Goal: Information Seeking & Learning: Learn about a topic

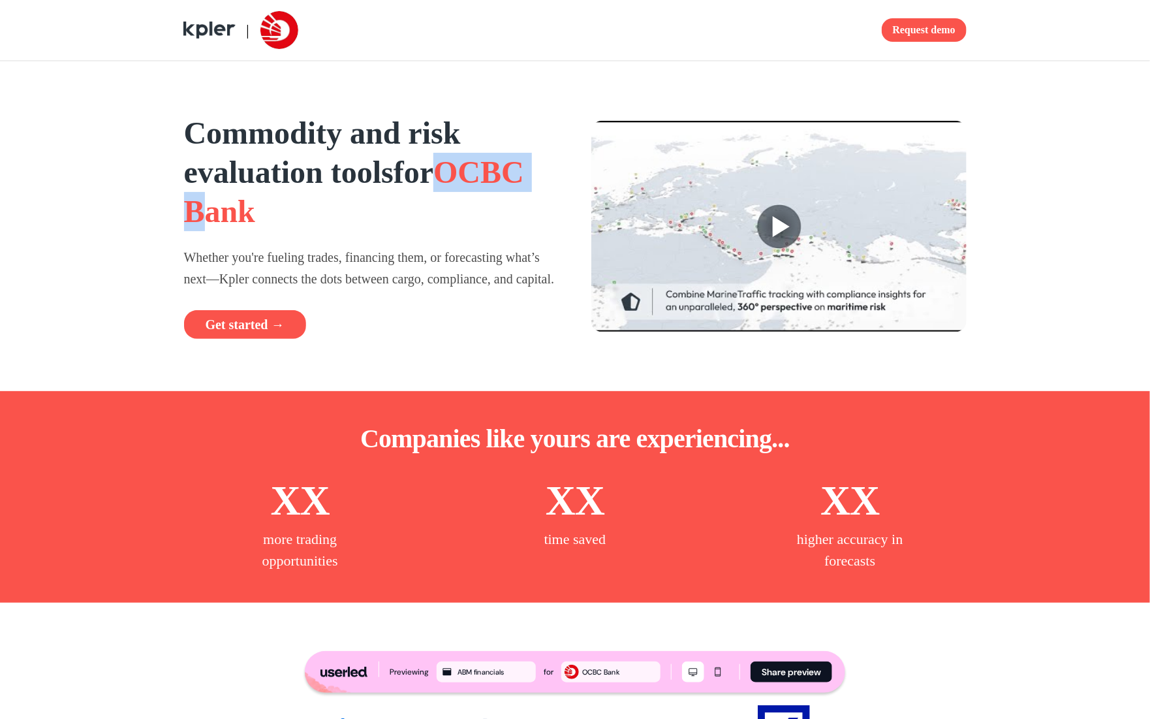
drag, startPoint x: 162, startPoint y: 212, endPoint x: 311, endPoint y: 208, distance: 148.9
click at [307, 210] on div "Commodity and risk evaluation tools for OCBC Bank Whether you're fueling trades…" at bounding box center [575, 226] width 861 height 330
click at [238, 202] on span "OCBC Bank" at bounding box center [354, 192] width 340 height 74
drag, startPoint x: 234, startPoint y: 213, endPoint x: 340, endPoint y: 208, distance: 106.5
click at [337, 207] on span "OCBC Bank" at bounding box center [354, 192] width 340 height 74
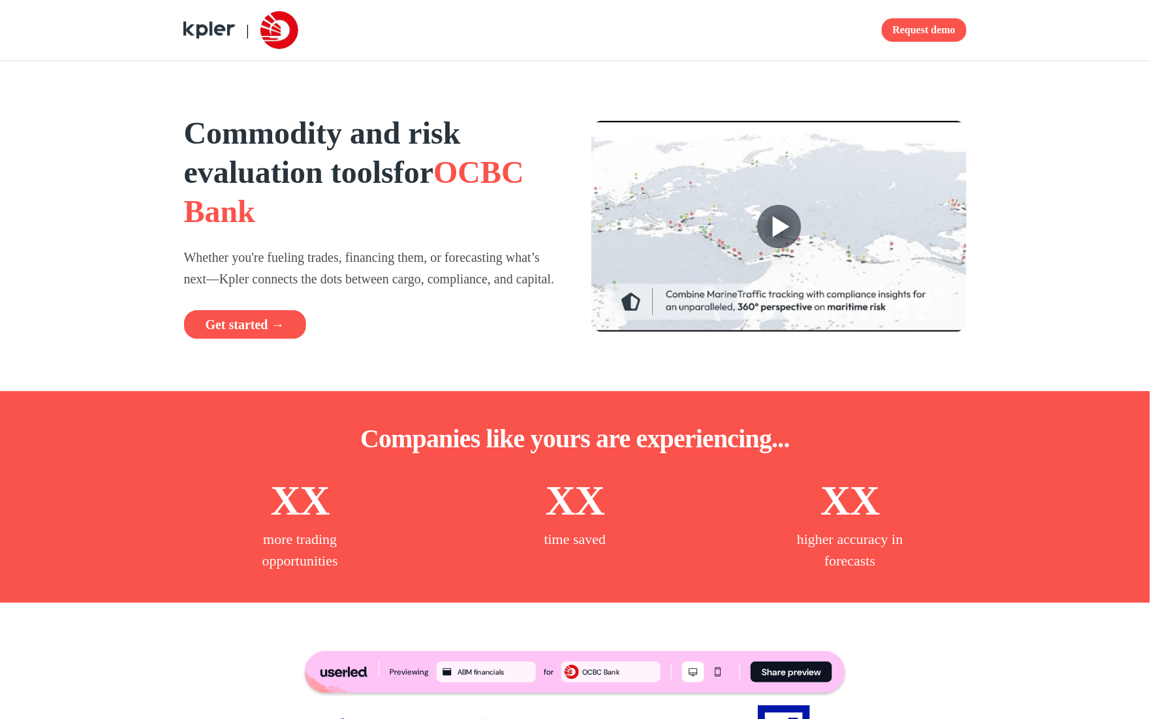
click at [348, 212] on span "OCBC Bank" at bounding box center [354, 192] width 340 height 74
drag, startPoint x: 345, startPoint y: 211, endPoint x: 305, endPoint y: 225, distance: 41.9
click at [294, 217] on h1 "Commodity and risk evaluation tools for OCBC Bank" at bounding box center [371, 172] width 375 height 117
click at [345, 283] on p "Whether you're fueling trades, financing them, or forecasting what’s next—Kpler…" at bounding box center [371, 268] width 375 height 42
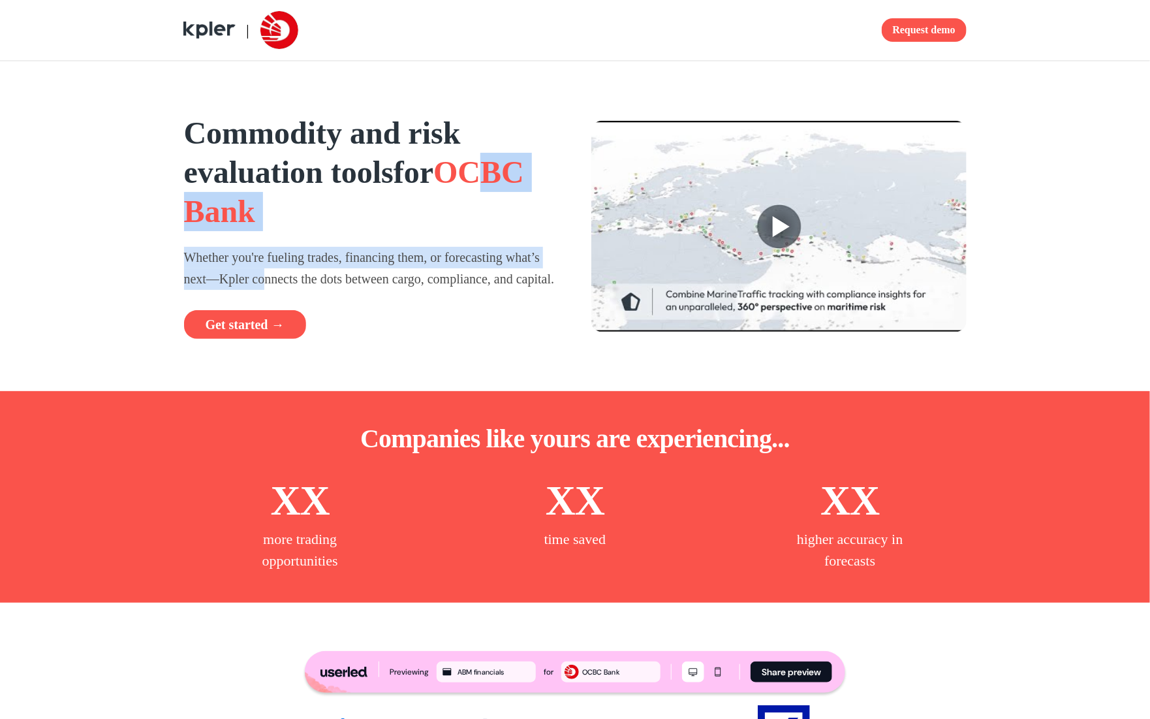
drag, startPoint x: 253, startPoint y: 255, endPoint x: 327, endPoint y: 293, distance: 82.9
click at [313, 285] on div "Commodity and risk evaluation tools for OCBC Bank Whether you're fueling trades…" at bounding box center [371, 226] width 375 height 225
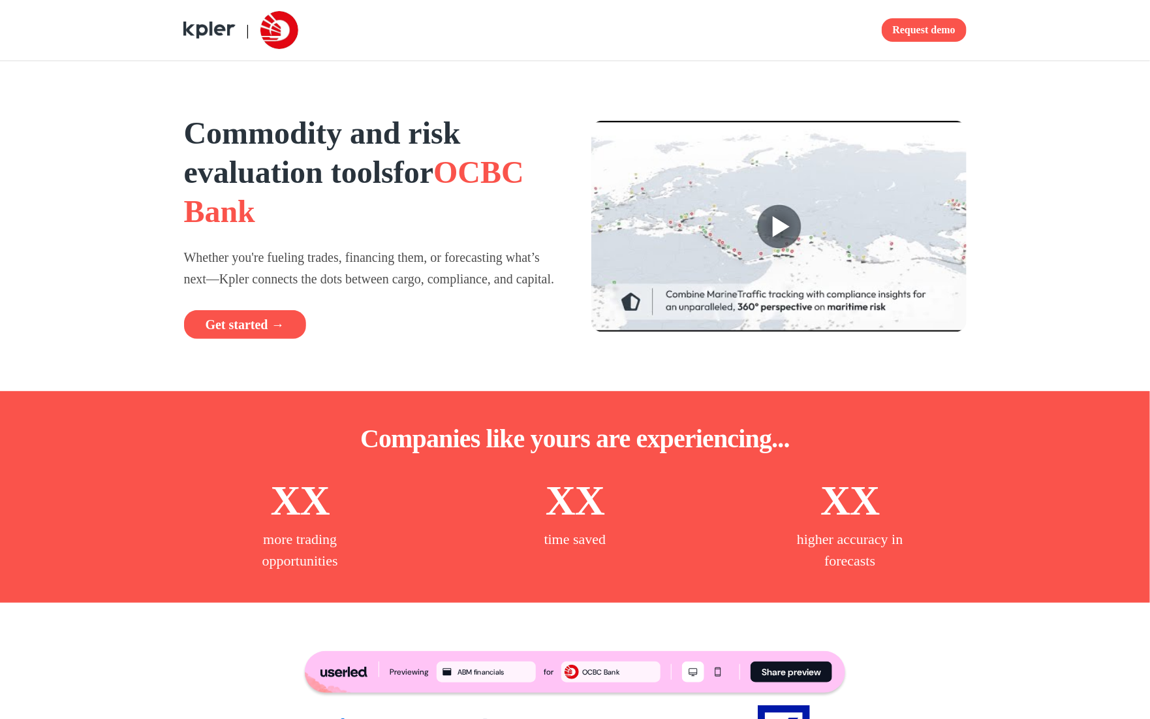
click at [327, 289] on p "Whether you're fueling trades, financing them, or forecasting what’s next—Kpler…" at bounding box center [371, 268] width 375 height 42
drag, startPoint x: 288, startPoint y: 298, endPoint x: 303, endPoint y: 307, distance: 17.2
click at [301, 289] on p "Whether you're fueling trades, financing them, or forecasting what’s next—Kpler…" at bounding box center [371, 268] width 375 height 42
click at [303, 289] on p "Whether you're fueling trades, financing them, or forecasting what’s next—Kpler…" at bounding box center [371, 268] width 375 height 42
drag, startPoint x: 293, startPoint y: 280, endPoint x: 318, endPoint y: 297, distance: 30.0
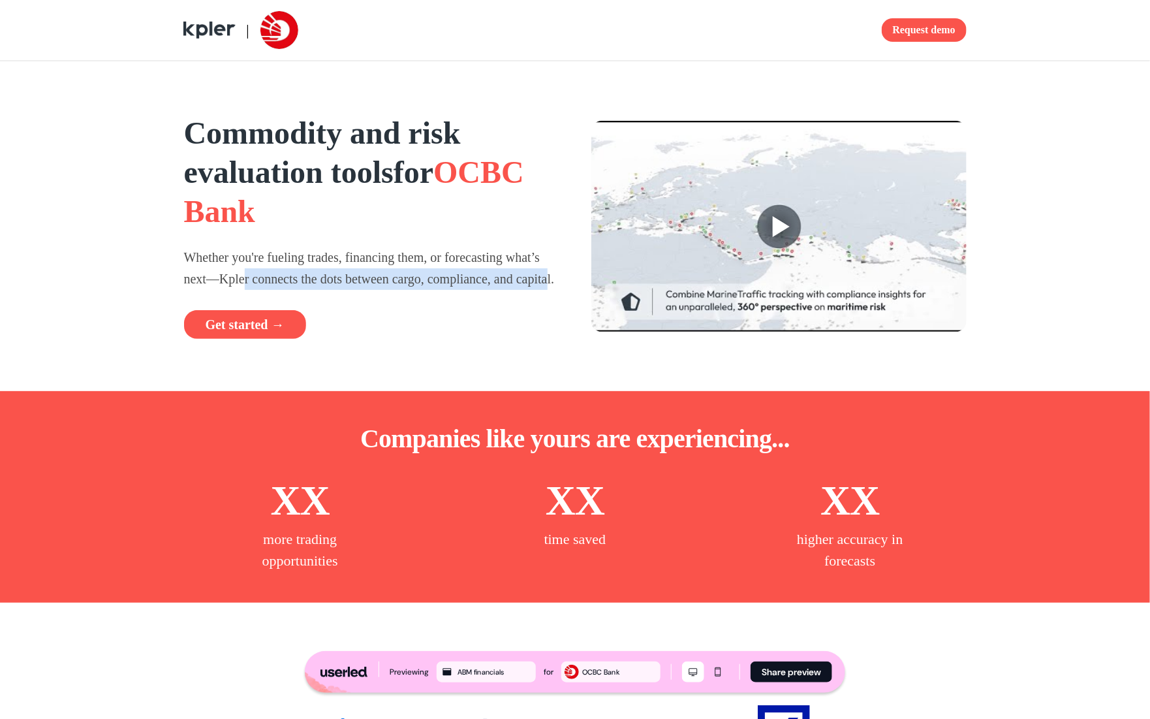
click at [315, 289] on p "Whether you're fueling trades, financing them, or forecasting what’s next—Kpler…" at bounding box center [371, 268] width 375 height 42
drag, startPoint x: 318, startPoint y: 297, endPoint x: 309, endPoint y: 273, distance: 25.8
click at [318, 289] on p "Whether you're fueling trades, financing them, or forecasting what’s next—Kpler…" at bounding box center [371, 268] width 375 height 42
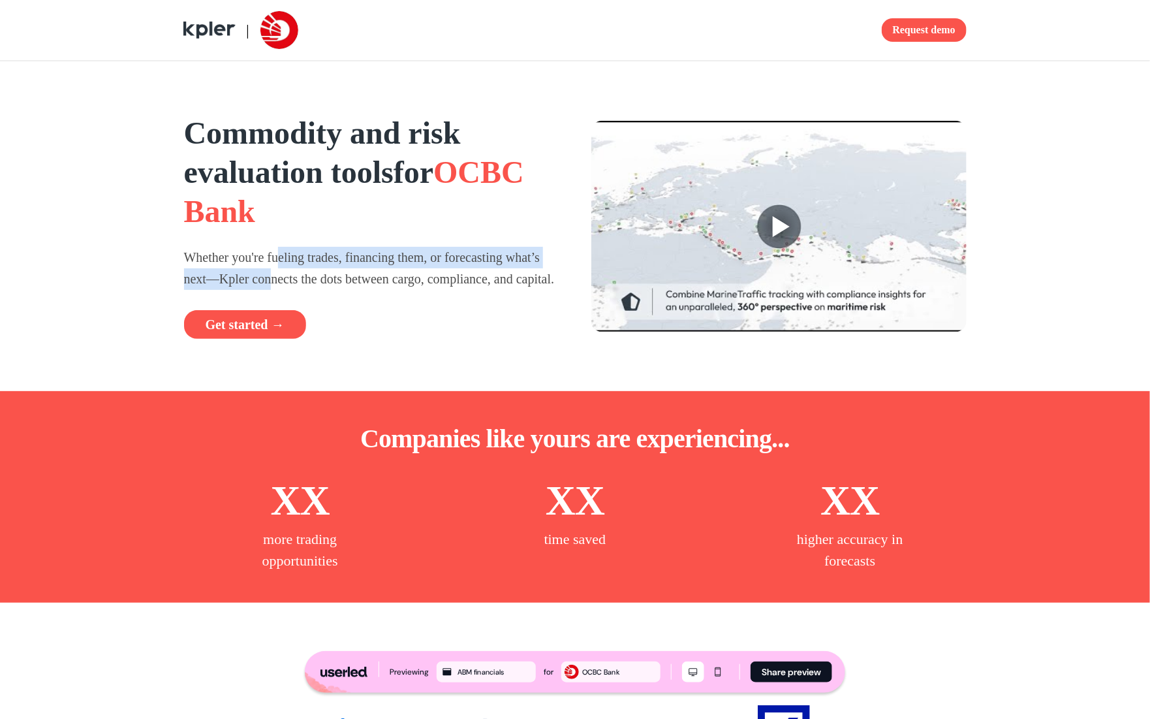
drag, startPoint x: 295, startPoint y: 255, endPoint x: 320, endPoint y: 279, distance: 34.6
click at [318, 279] on p "Whether you're fueling trades, financing them, or forecasting what’s next—Kpler…" at bounding box center [371, 268] width 375 height 42
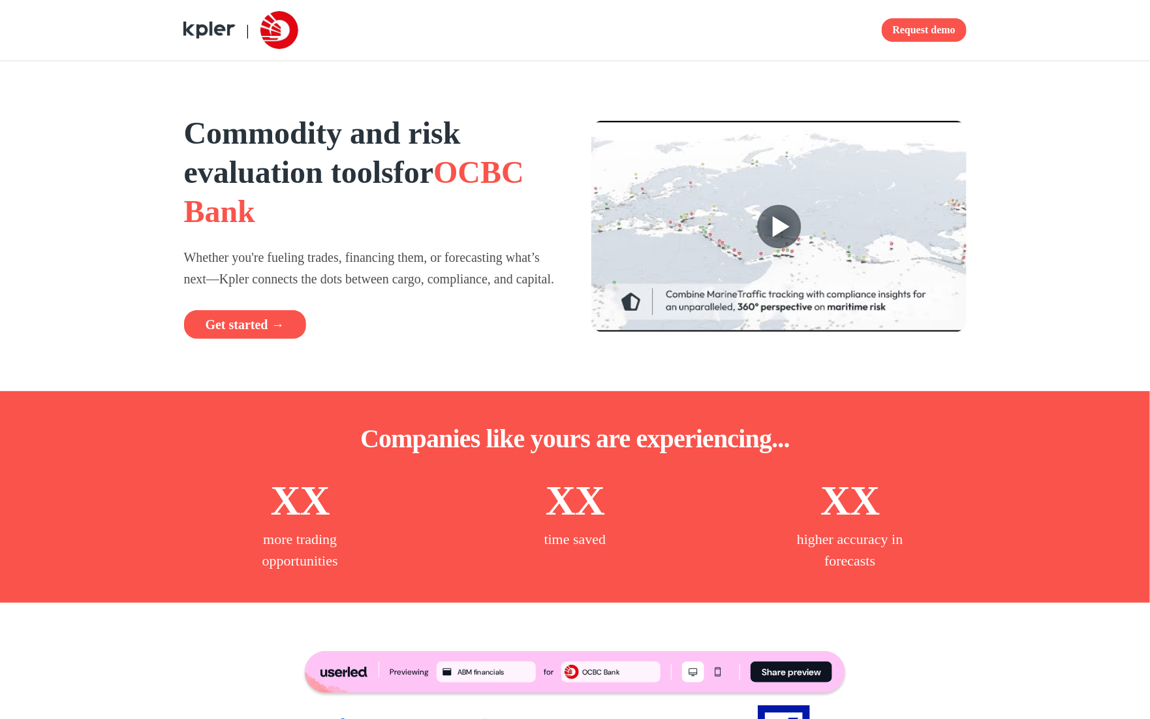
click at [322, 281] on p "Whether you're fueling trades, financing them, or forecasting what’s next—Kpler…" at bounding box center [371, 268] width 375 height 42
